Goal: Task Accomplishment & Management: Manage account settings

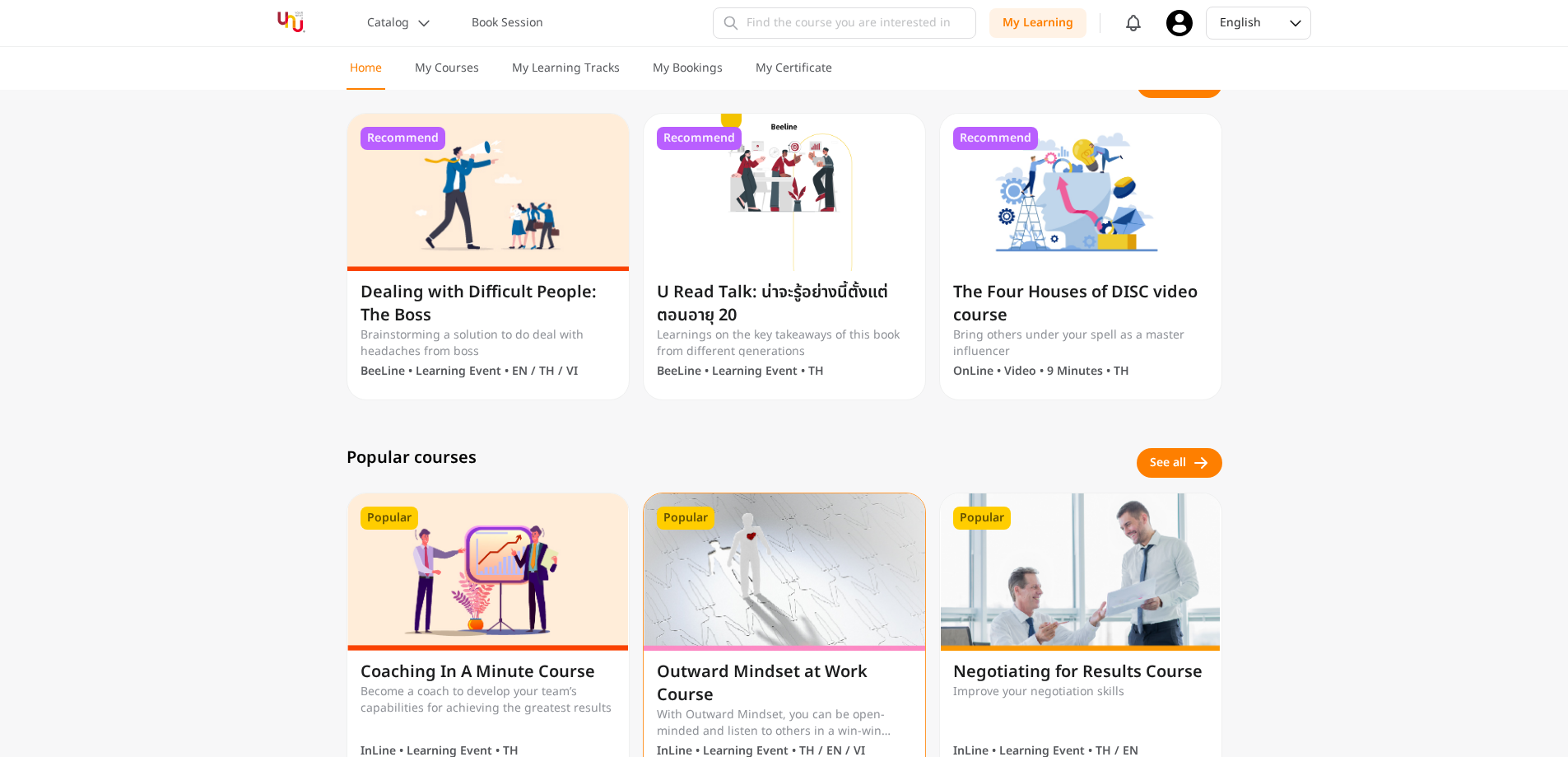
scroll to position [494, 0]
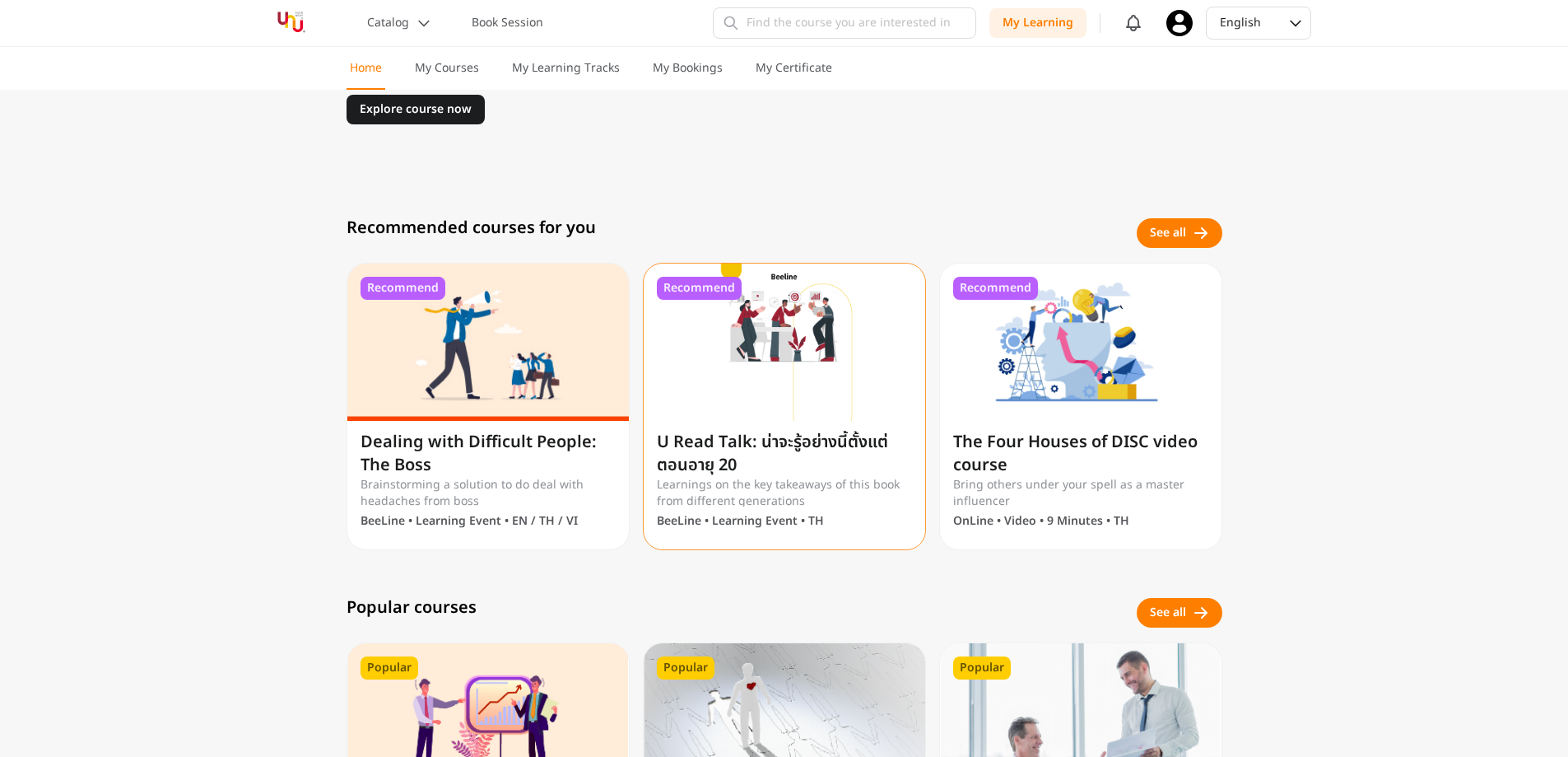
click at [812, 323] on img at bounding box center [785, 342] width 282 height 157
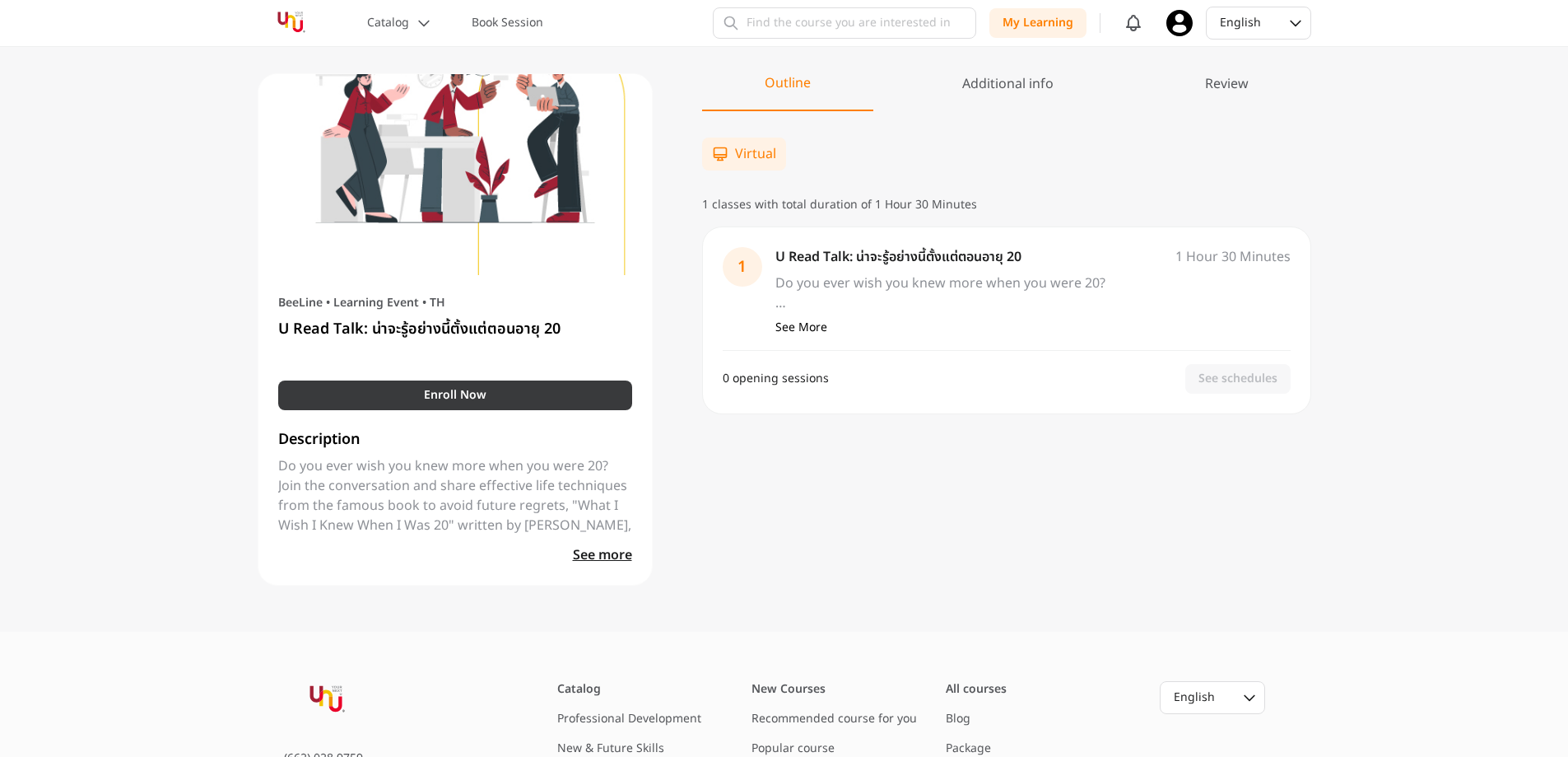
click at [570, 400] on button "Enroll Now" at bounding box center [455, 395] width 354 height 30
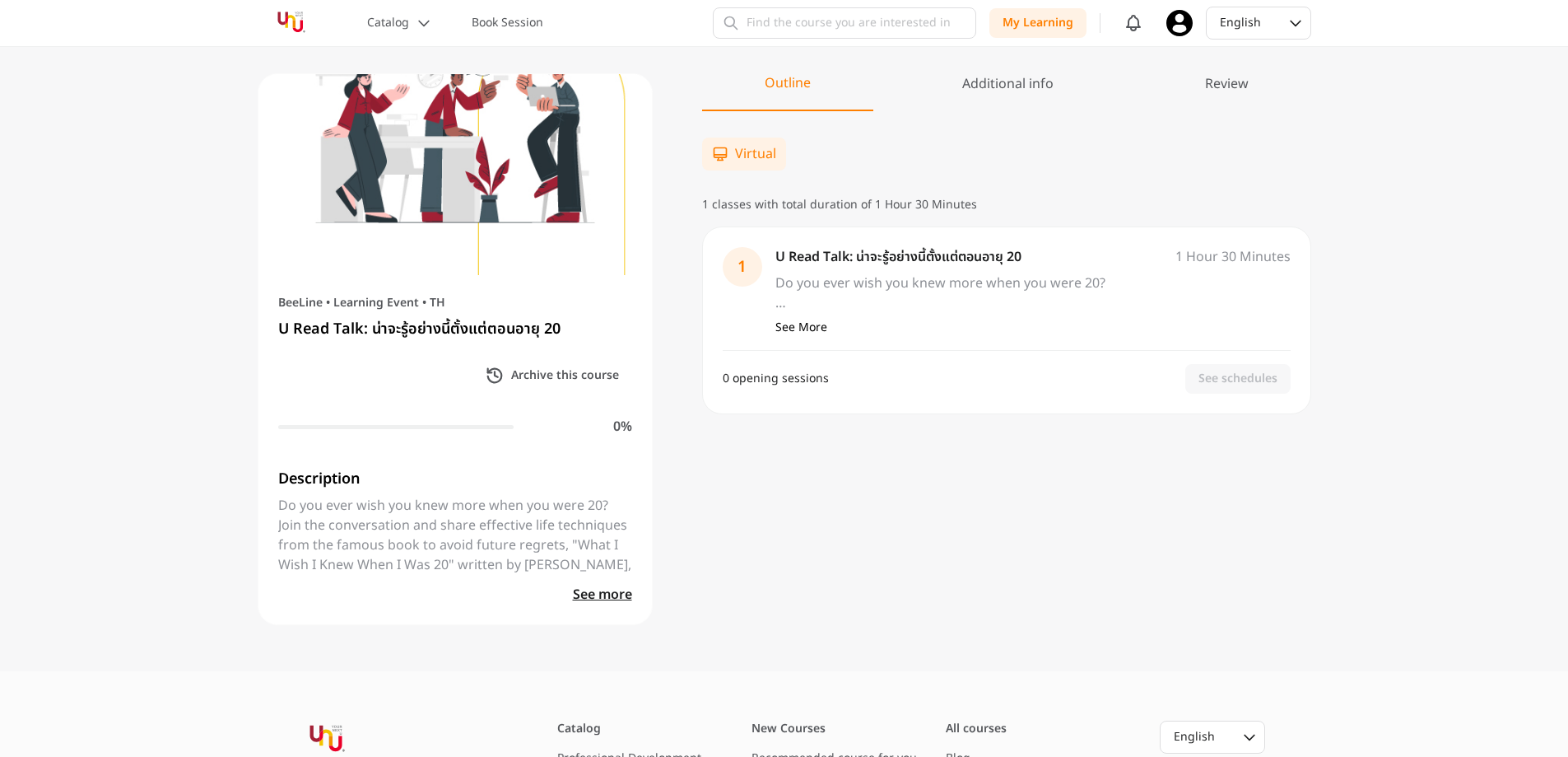
click at [751, 158] on span "Virtual" at bounding box center [756, 154] width 41 height 20
click at [790, 326] on button "See More" at bounding box center [801, 327] width 52 height 16
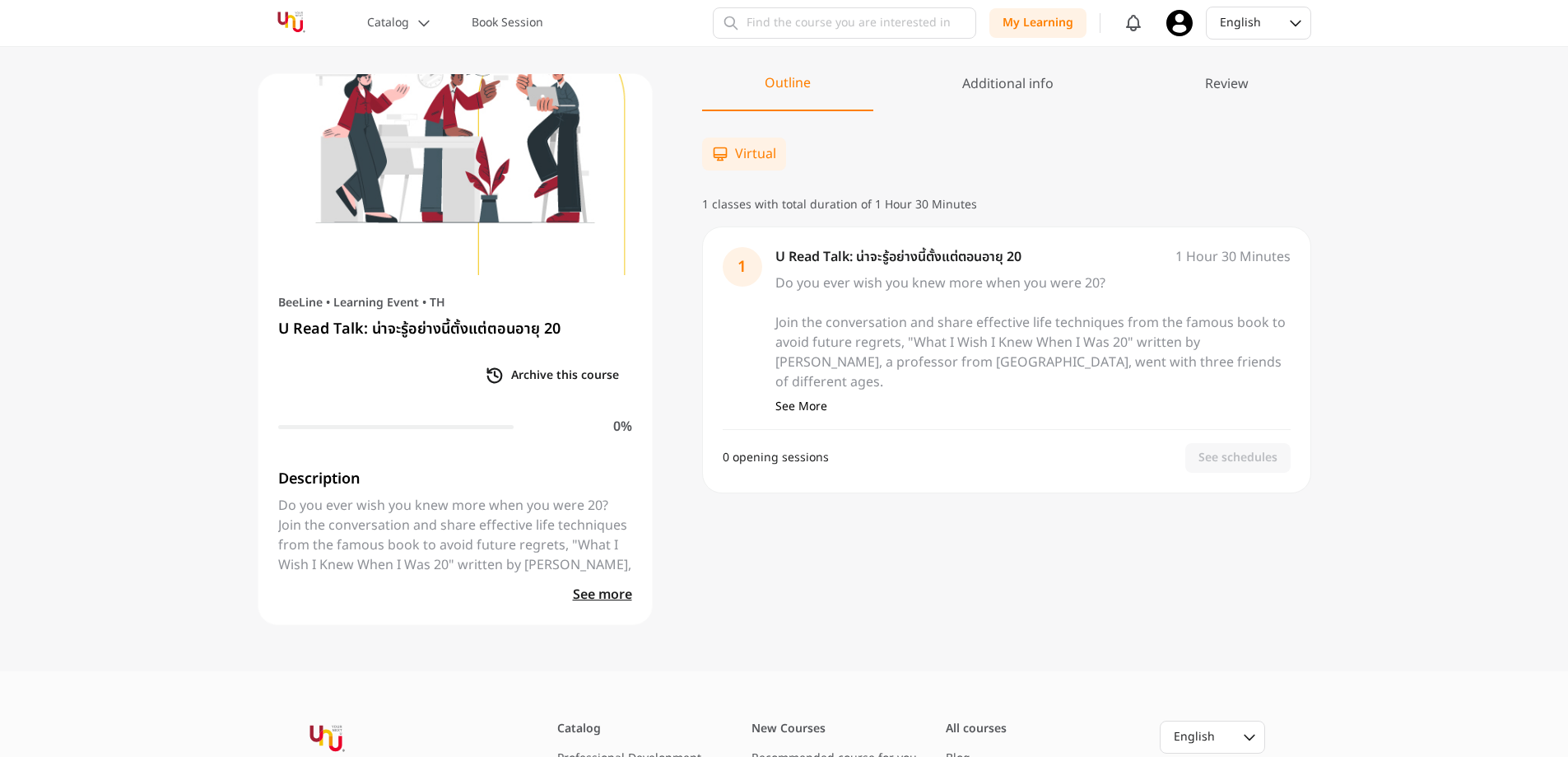
click at [542, 372] on p "Archive this course" at bounding box center [565, 375] width 107 height 16
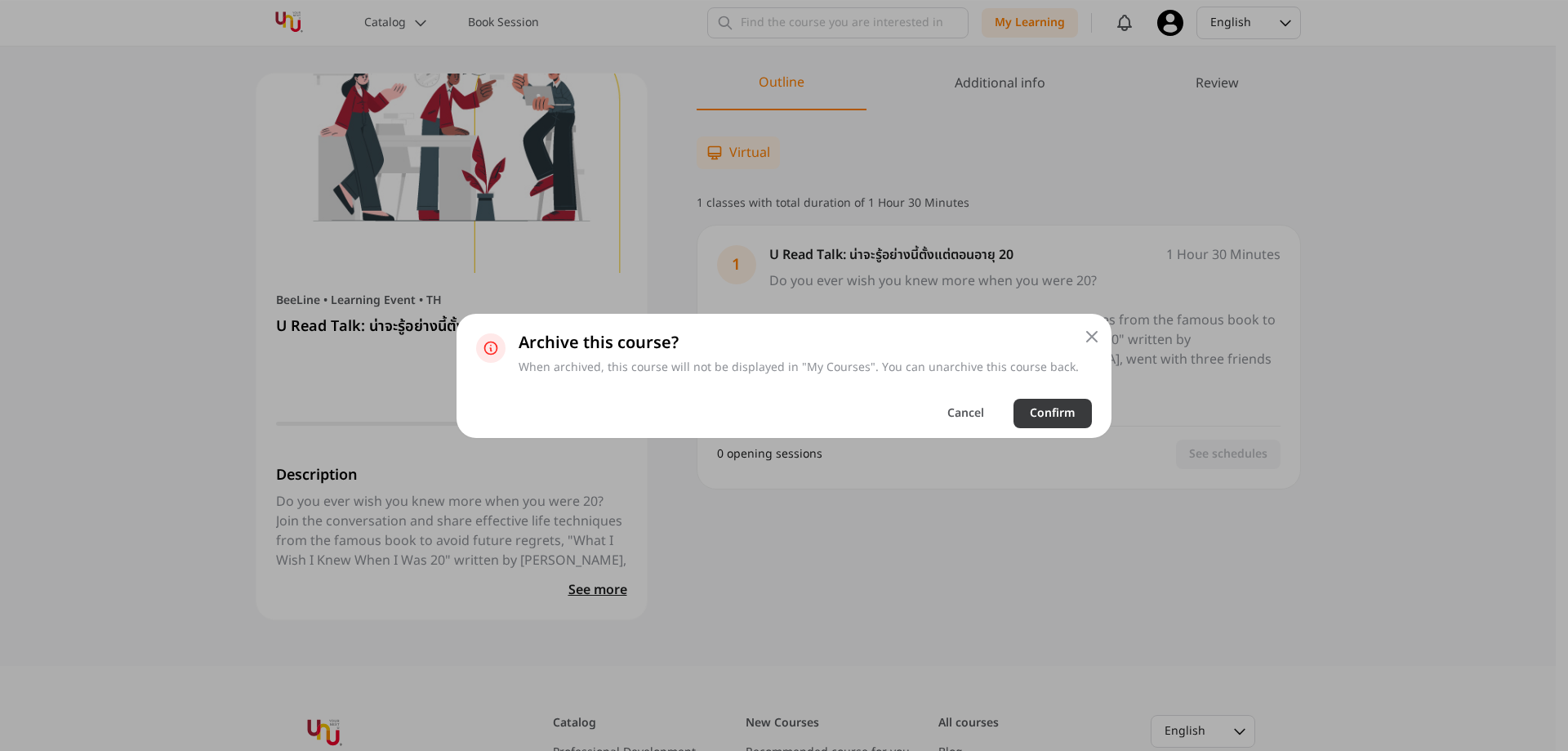
click at [1032, 401] on button "Confirm" at bounding box center [1053, 413] width 79 height 30
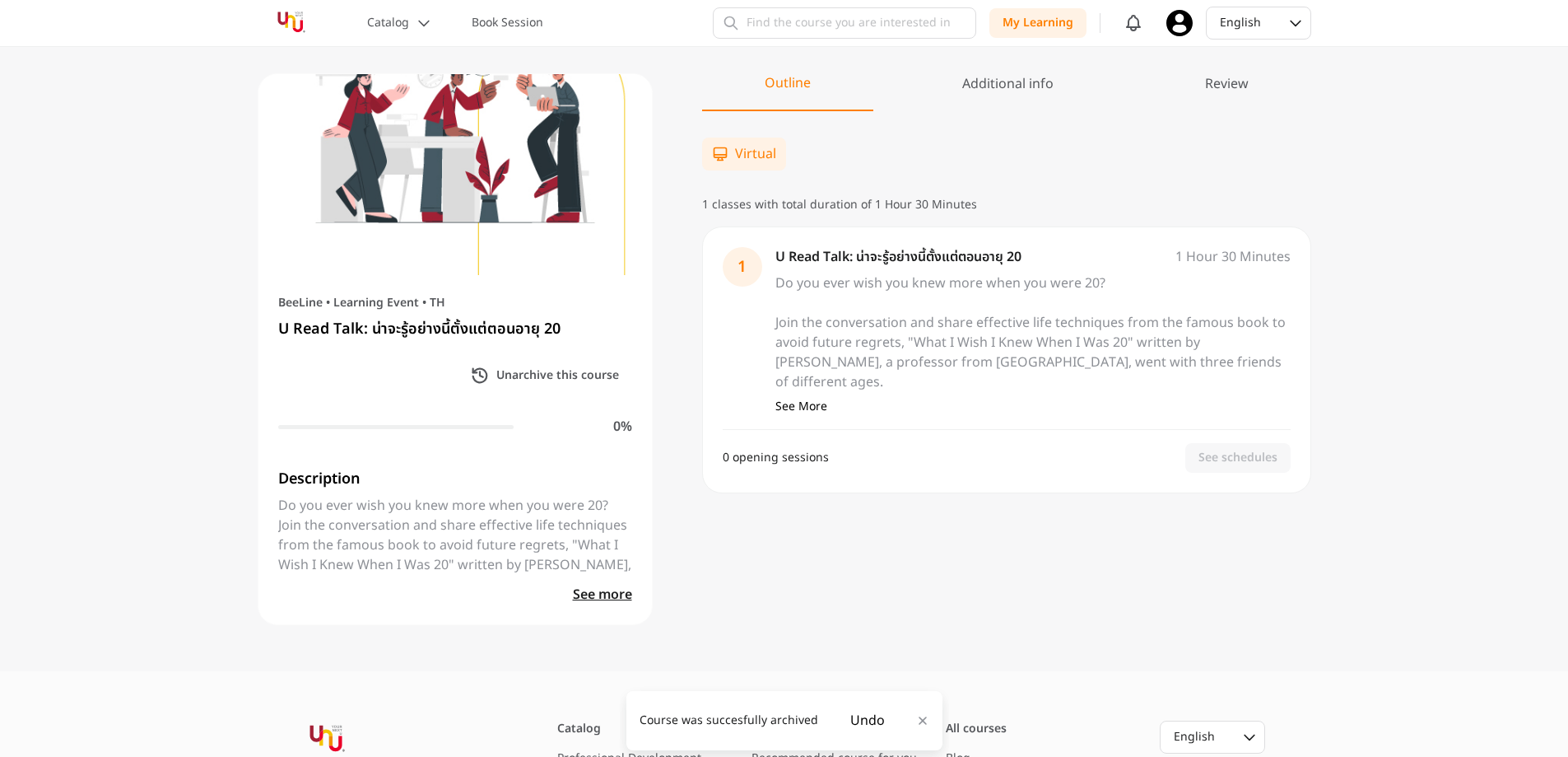
click at [810, 719] on div "Course was succesfully archived" at bounding box center [729, 720] width 178 height 16
click at [1033, 84] on div "Additional info" at bounding box center [1008, 92] width 217 height 36
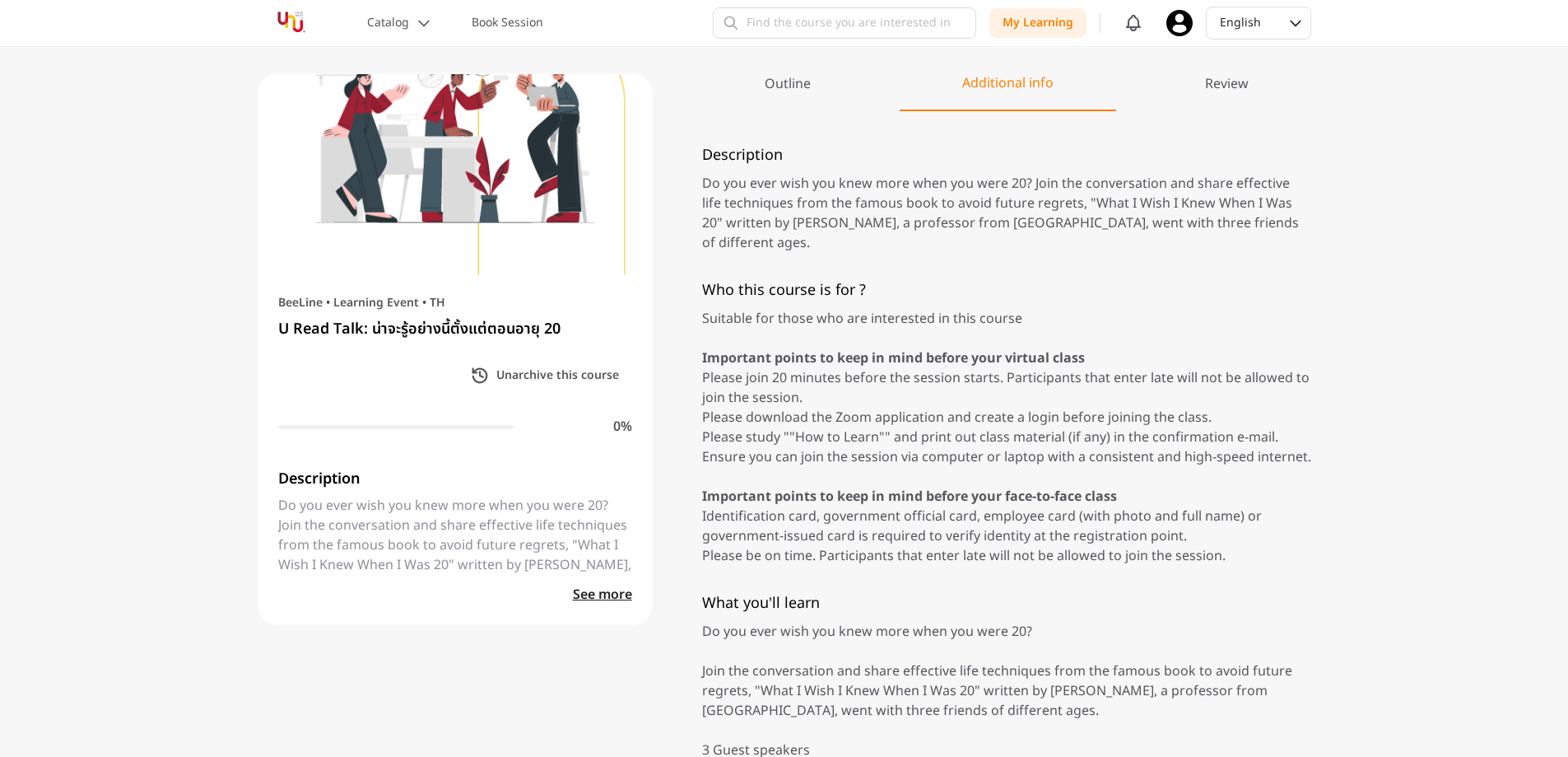
click at [1203, 83] on div "Review" at bounding box center [1228, 92] width 169 height 36
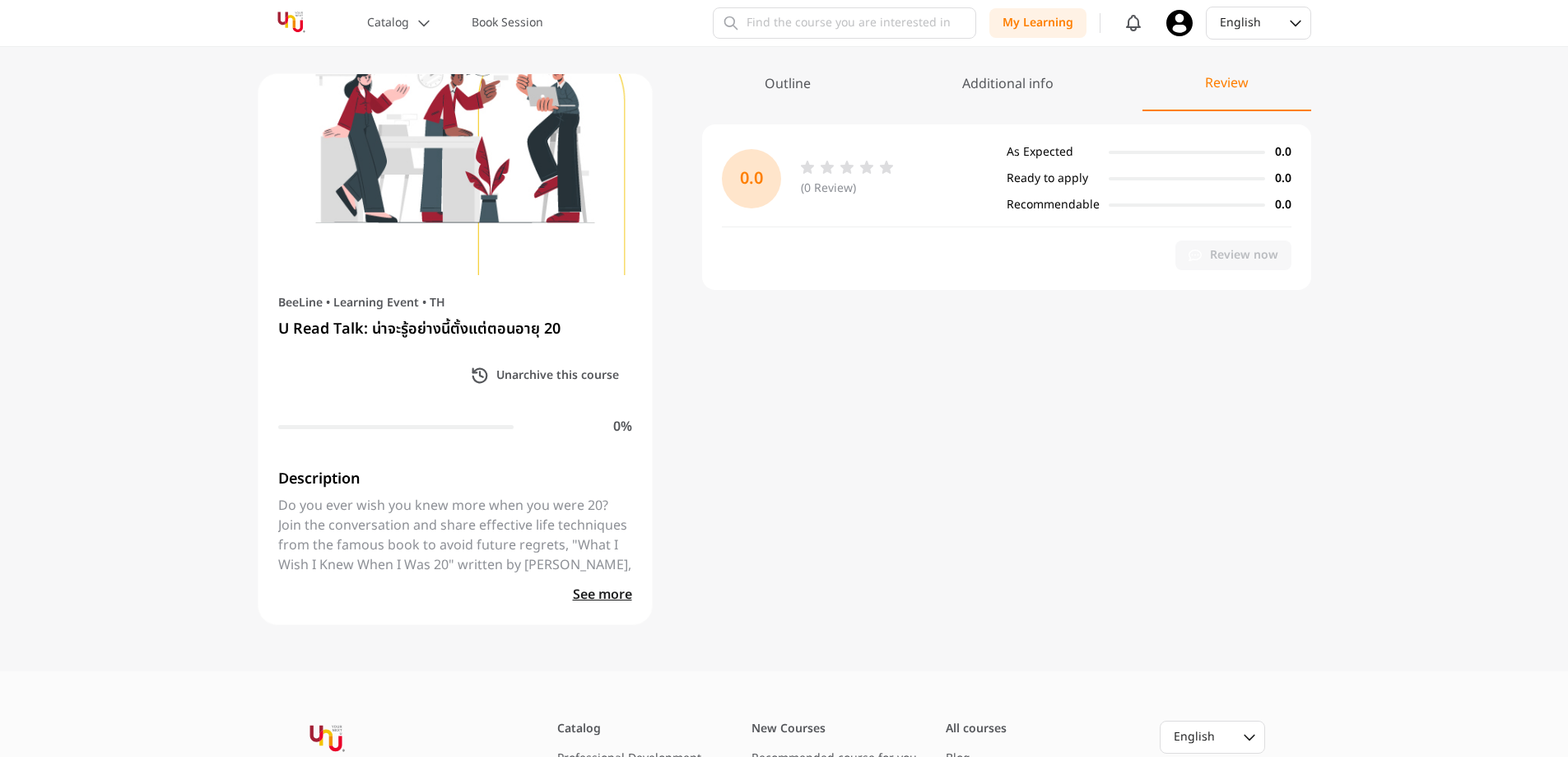
click at [833, 82] on div "Outline" at bounding box center [787, 92] width 171 height 36
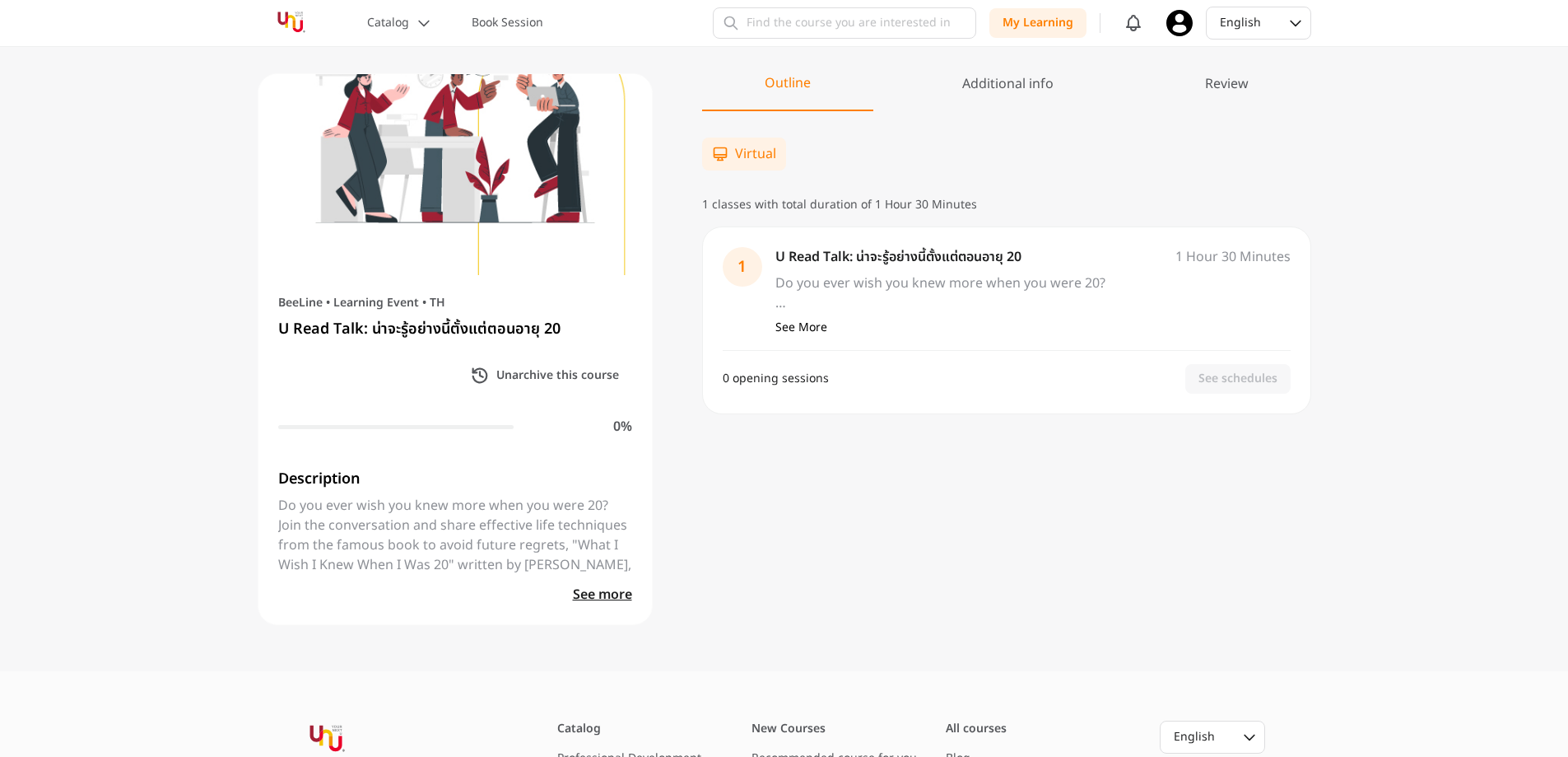
click at [1172, 25] on icon at bounding box center [1180, 23] width 26 height 26
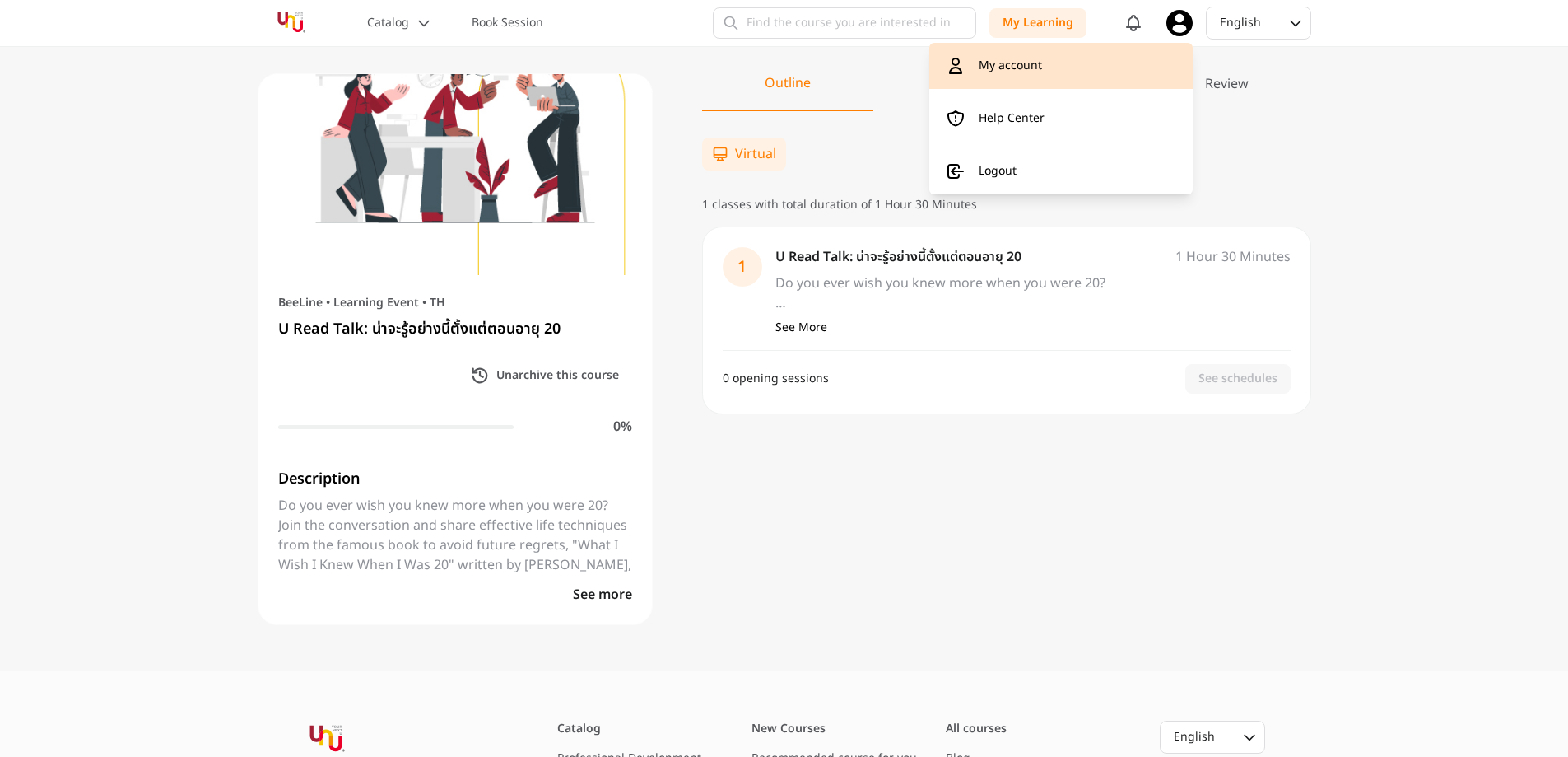
click at [1018, 62] on p "My account" at bounding box center [1010, 66] width 63 height 16
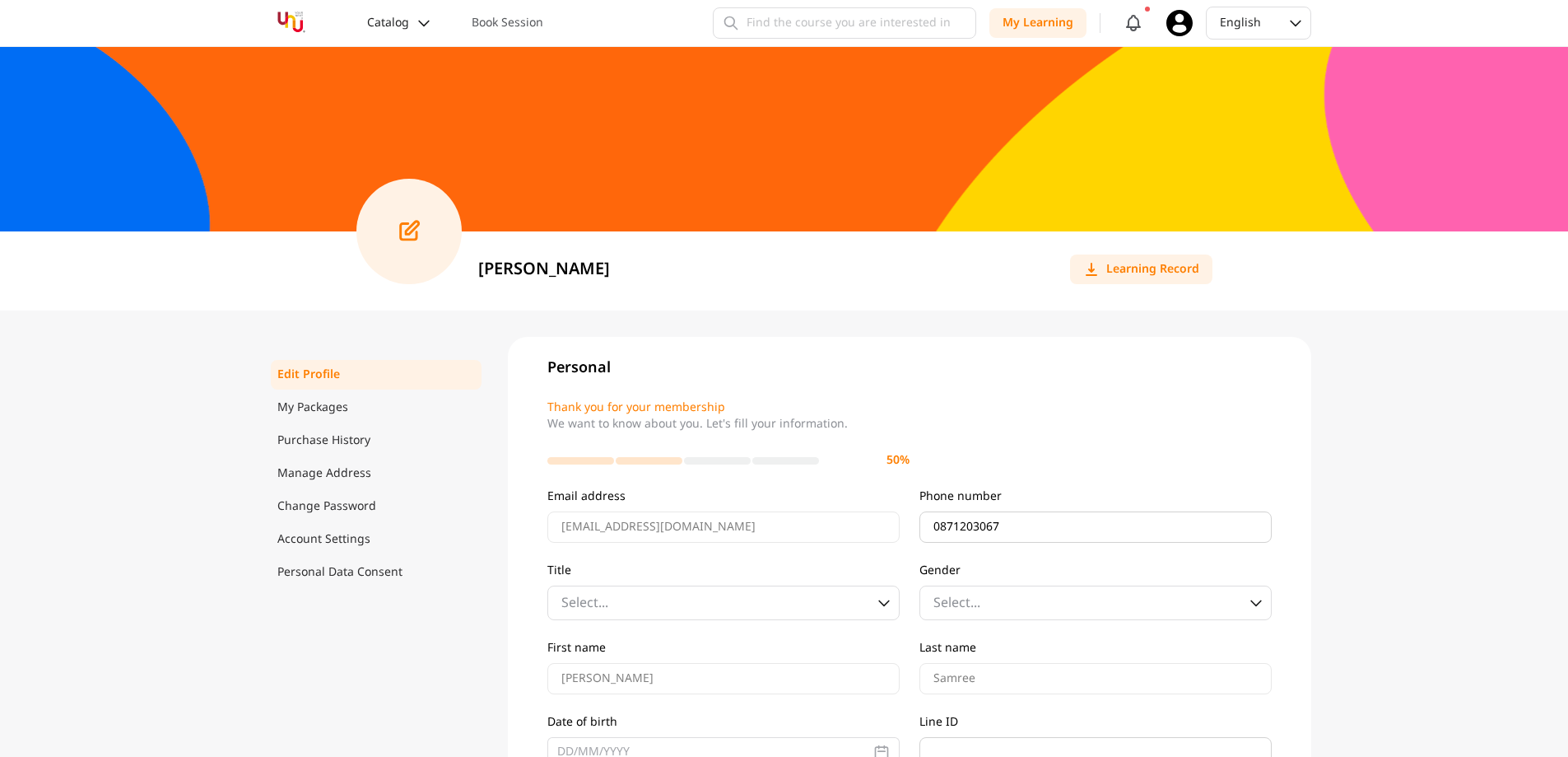
click at [395, 29] on p "Catalog" at bounding box center [387, 22] width 42 height 16
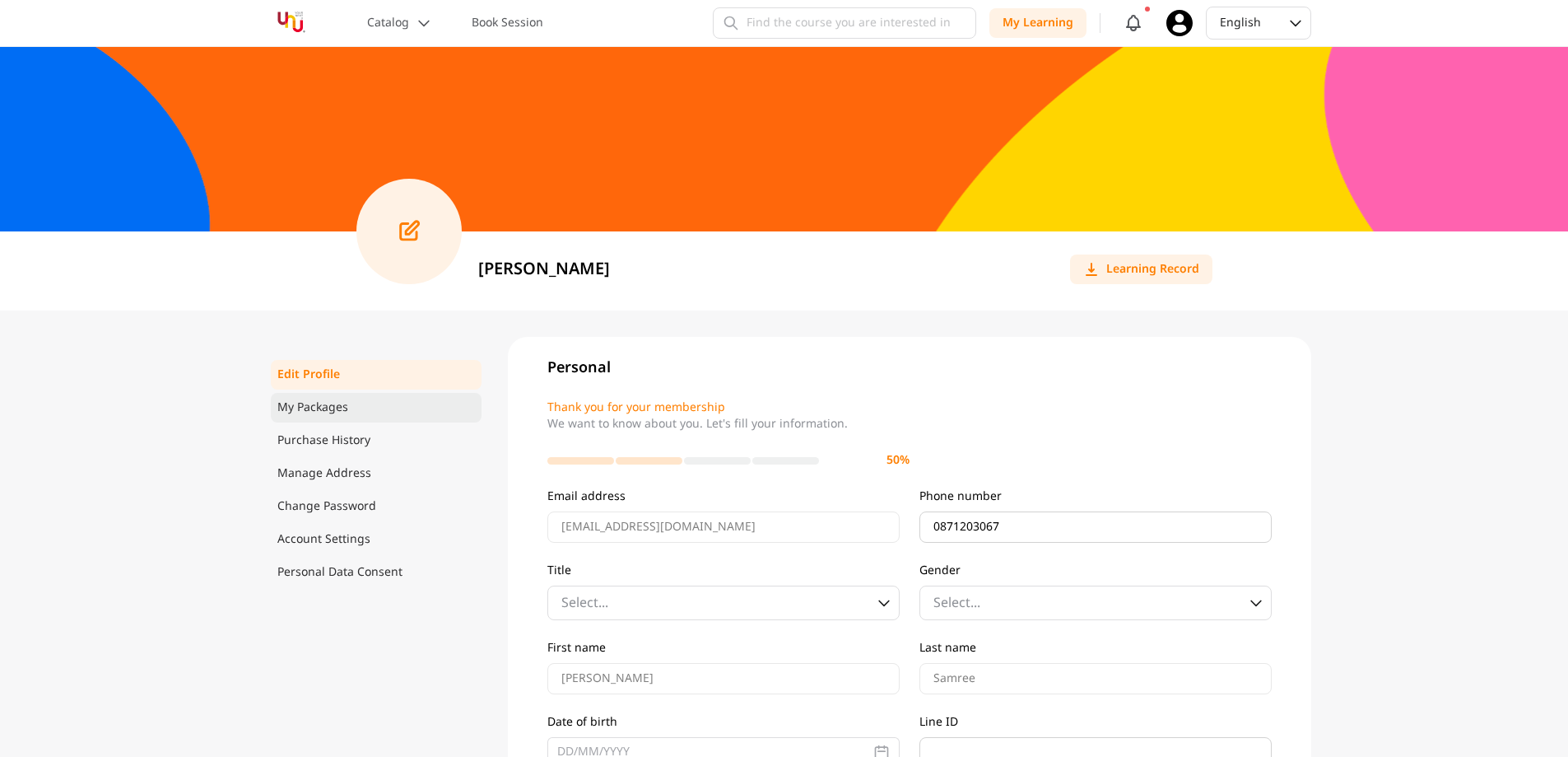
click at [335, 412] on span "My Packages" at bounding box center [312, 407] width 71 height 16
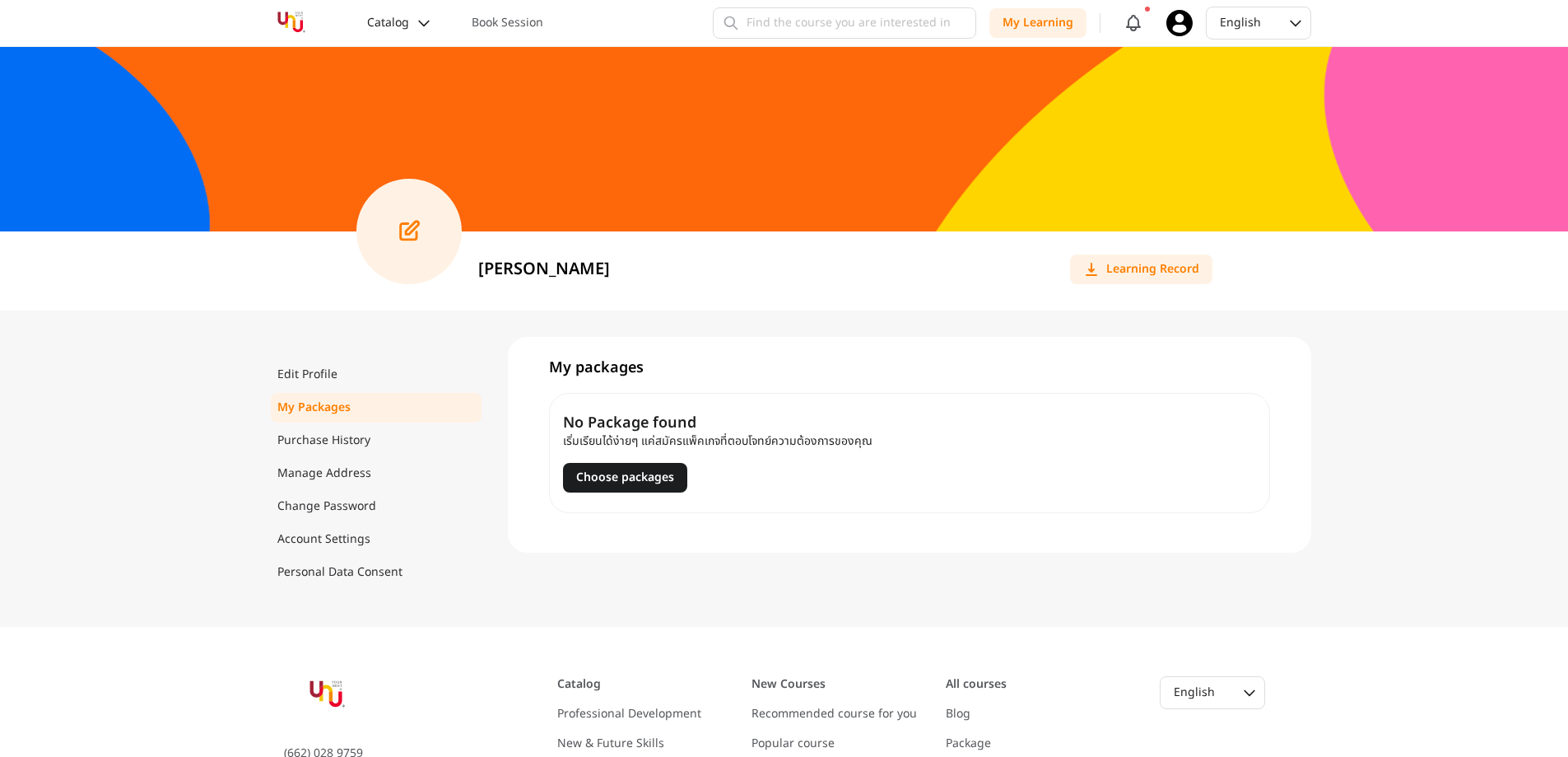
click at [413, 17] on button "Catalog" at bounding box center [399, 23] width 84 height 30
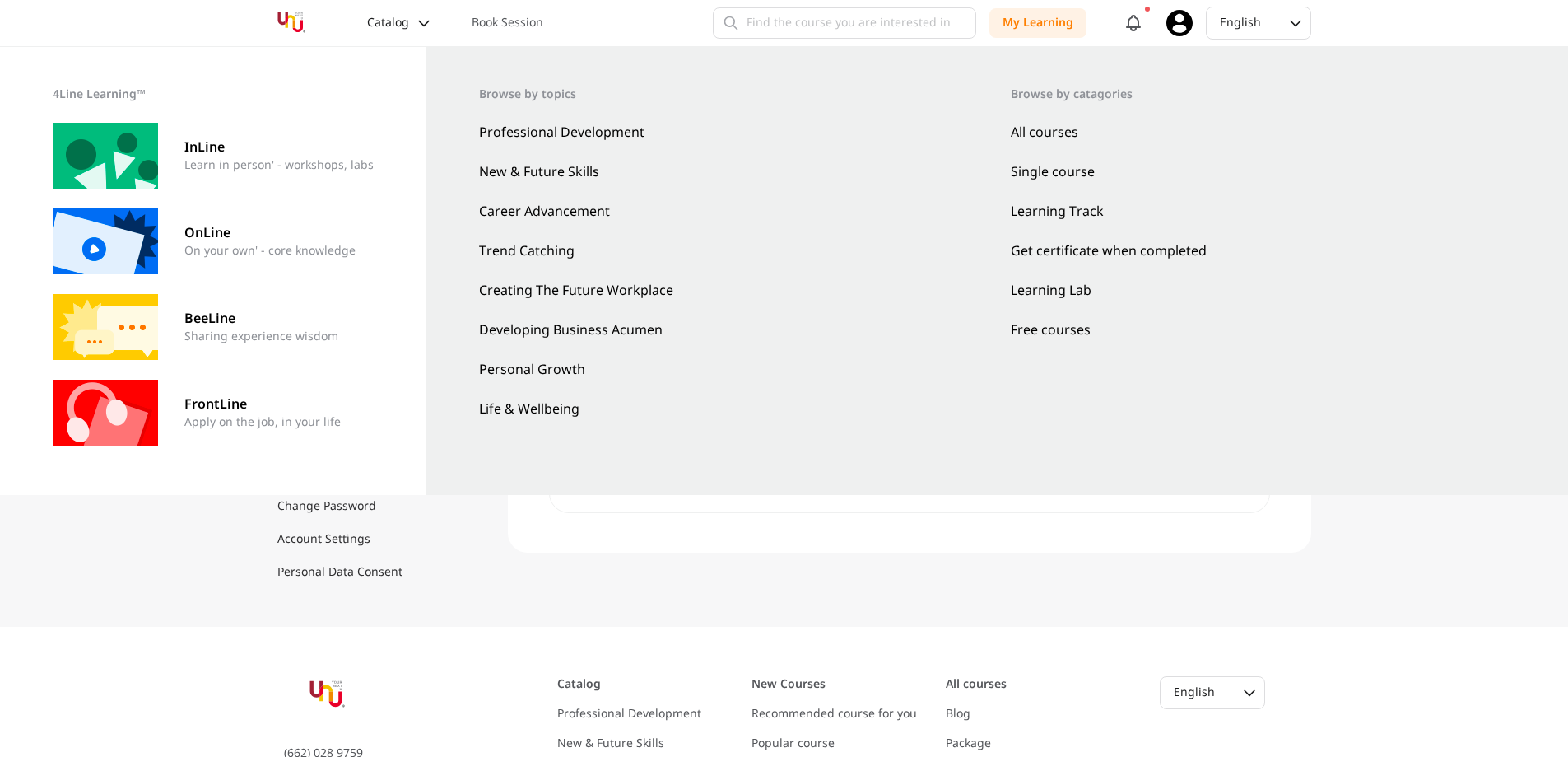
click at [413, 17] on button "Catalog" at bounding box center [399, 23] width 84 height 30
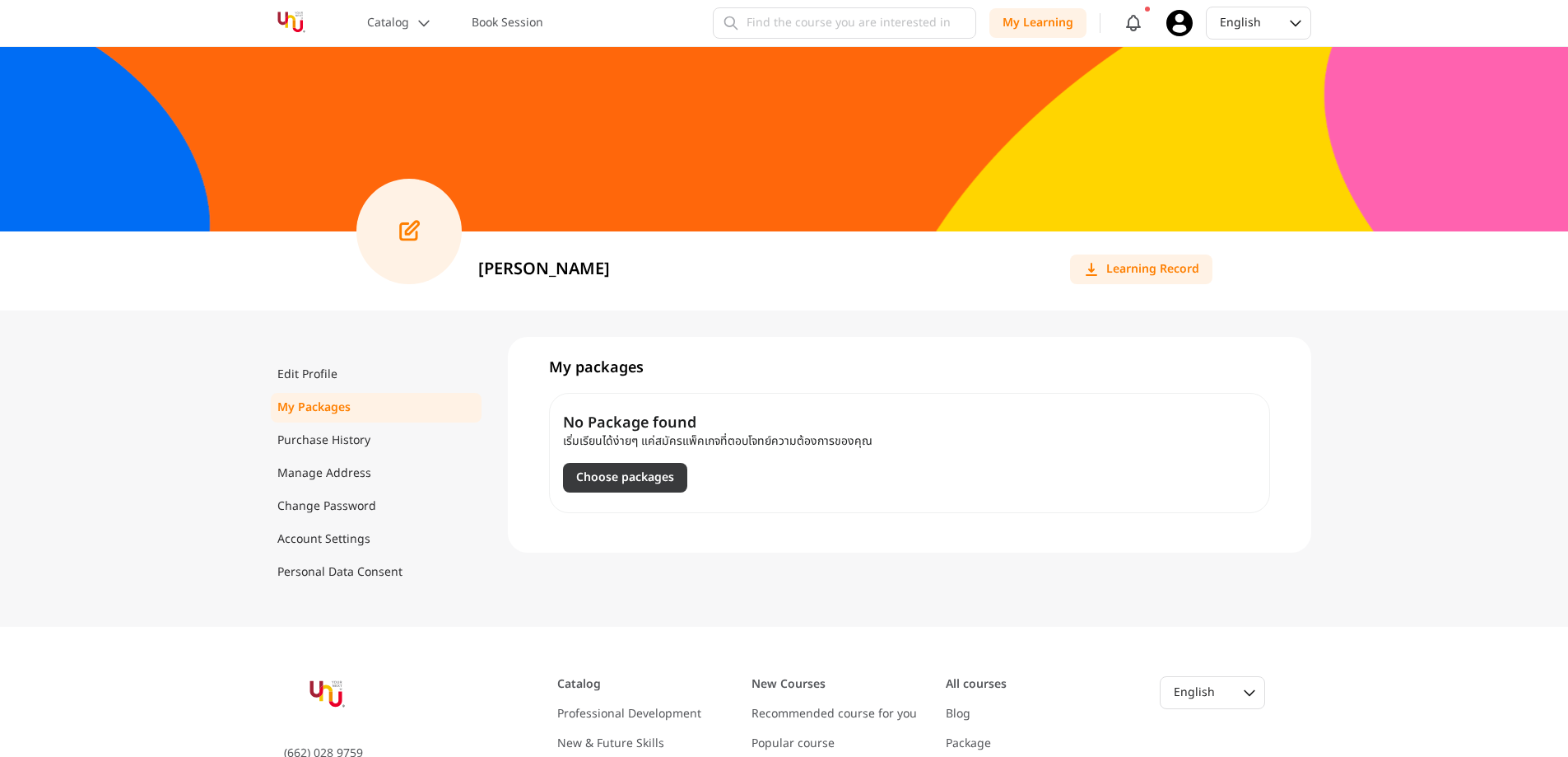
click at [615, 480] on button "Choose packages" at bounding box center [625, 477] width 125 height 30
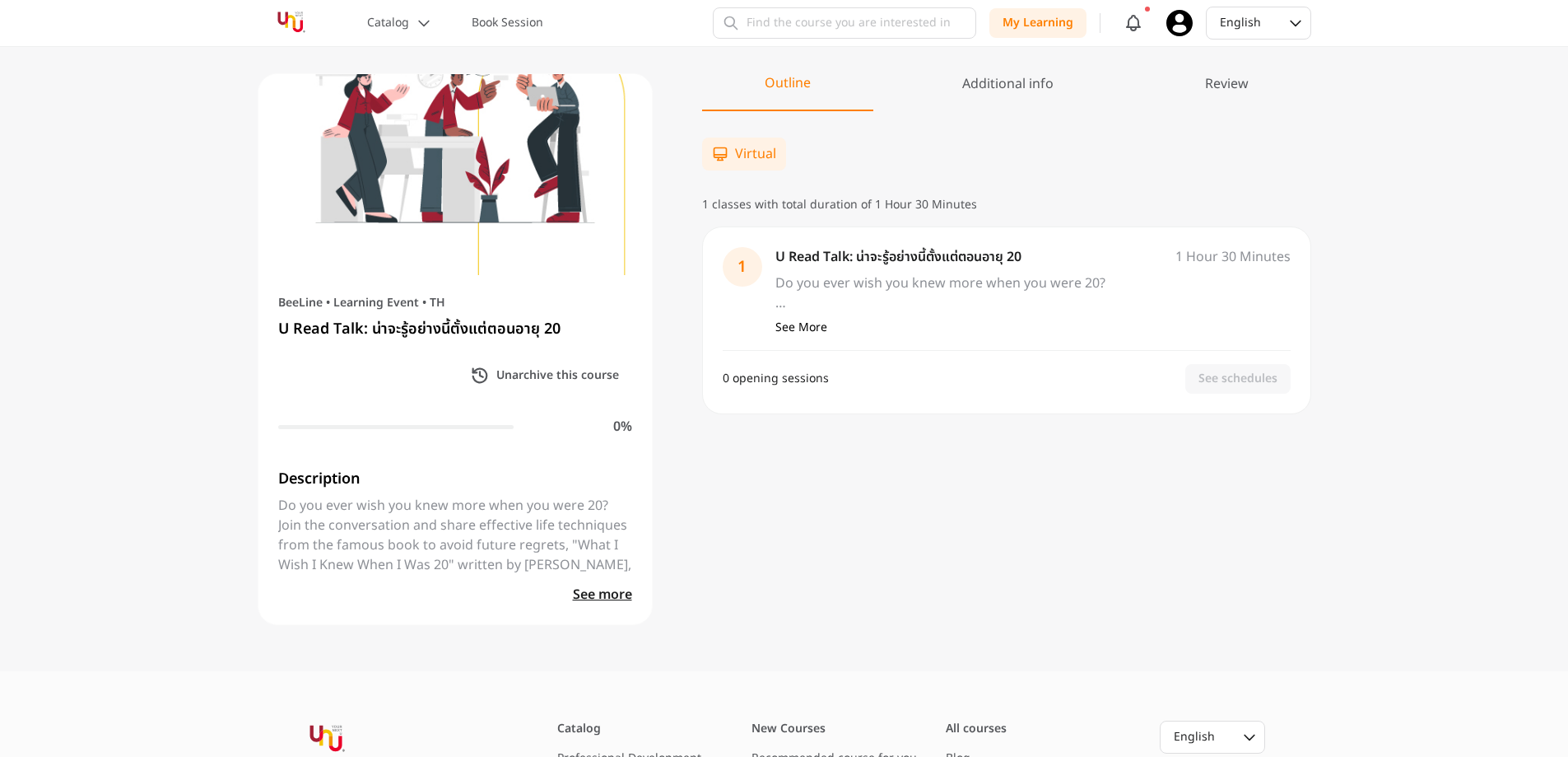
click at [455, 428] on div at bounding box center [396, 427] width 236 height 4
click at [1025, 61] on div "BeeLine • Learning Event • TH U Read Talk: น่าจะรู้อย่างนี้ตั้งแต่ตอนอายุ 20 Un…" at bounding box center [784, 359] width 1568 height 625
click at [1025, 76] on div "Additional info" at bounding box center [1008, 92] width 217 height 36
